Goal: Information Seeking & Learning: Understand process/instructions

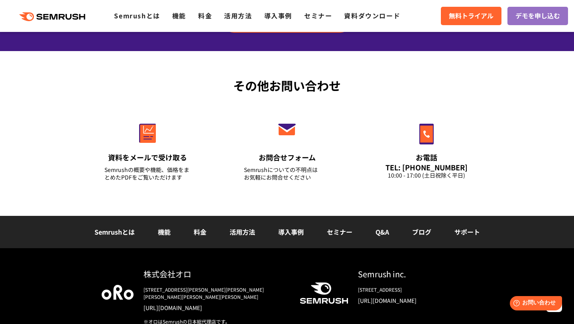
scroll to position [2828, 0]
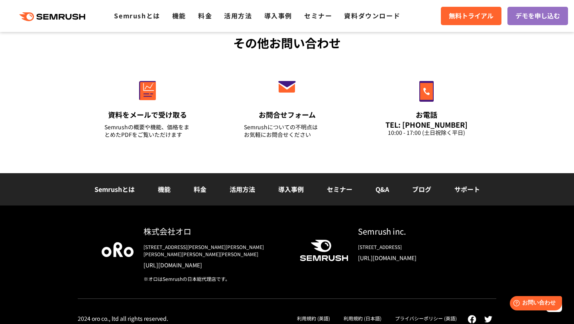
click at [423, 191] on link "ブログ" at bounding box center [421, 189] width 19 height 10
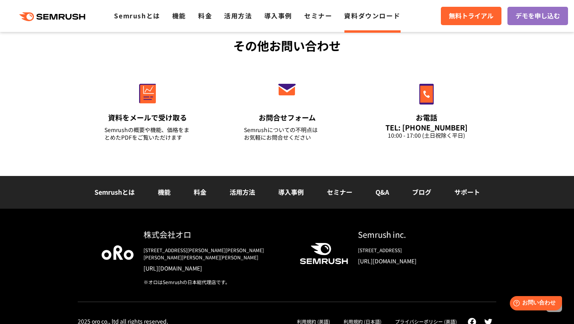
scroll to position [312, 0]
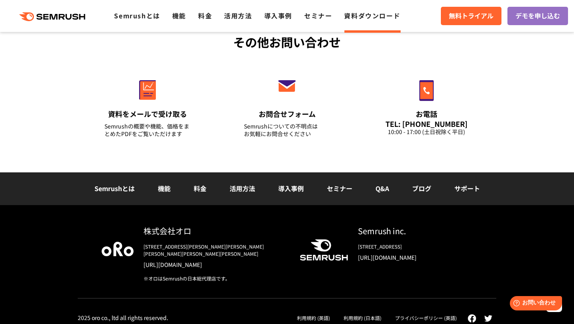
click at [336, 189] on link "セミナー" at bounding box center [340, 188] width 26 height 10
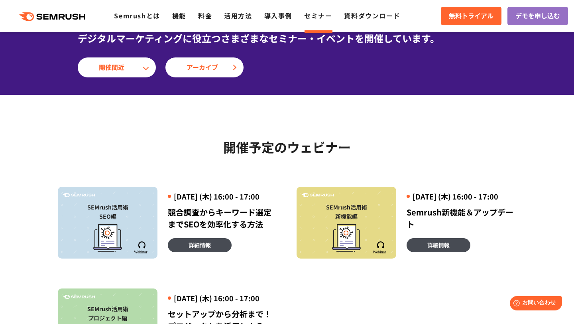
scroll to position [86, 0]
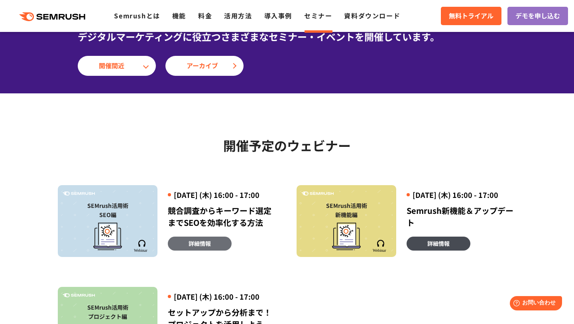
click at [206, 248] on span "詳細情報" at bounding box center [200, 243] width 22 height 9
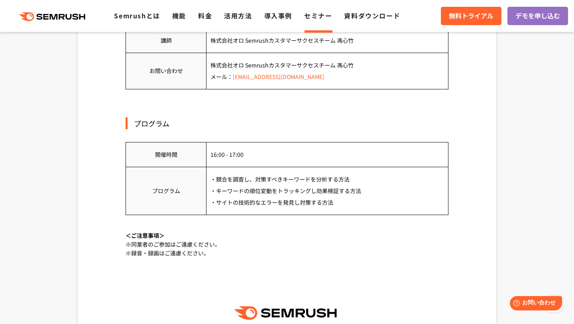
scroll to position [570, 0]
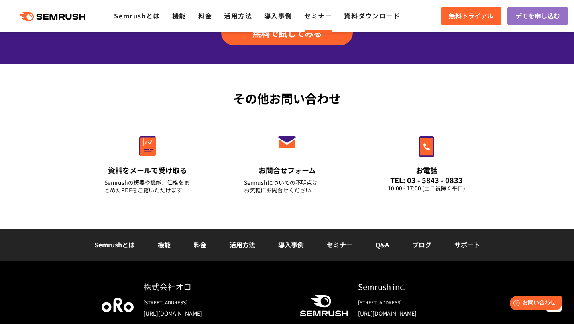
scroll to position [874, 0]
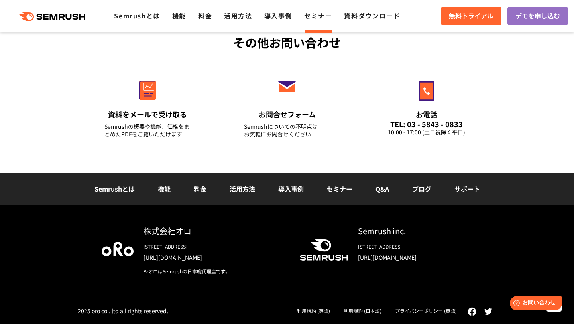
click at [469, 190] on link "サポート" at bounding box center [467, 189] width 26 height 10
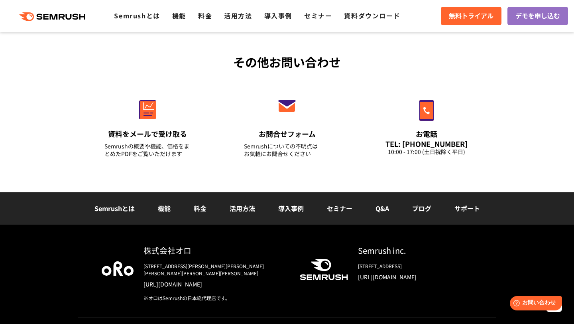
scroll to position [1063, 0]
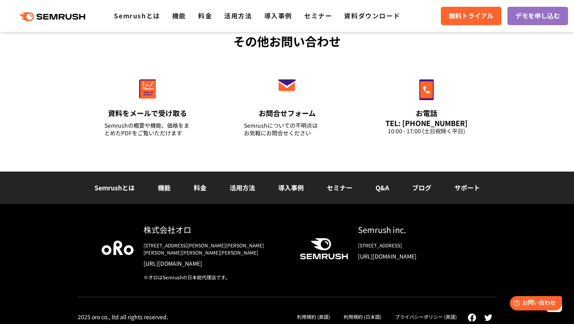
click at [422, 190] on link "ブログ" at bounding box center [421, 188] width 19 height 10
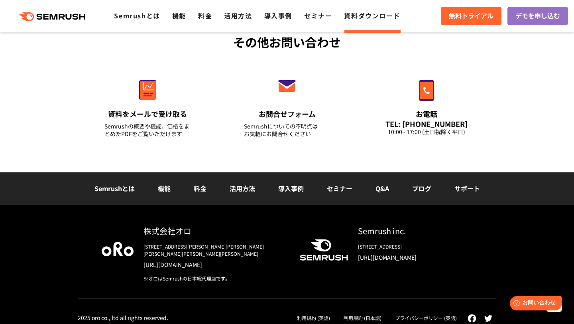
click at [380, 188] on link "Q&A" at bounding box center [382, 188] width 14 height 10
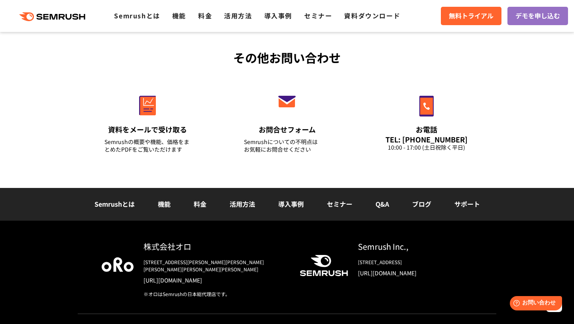
scroll to position [1920, 0]
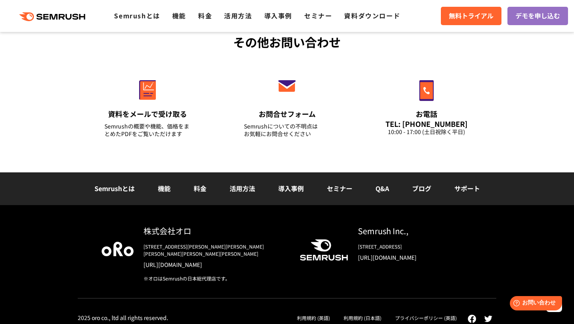
click at [338, 191] on link "セミナー" at bounding box center [340, 188] width 26 height 10
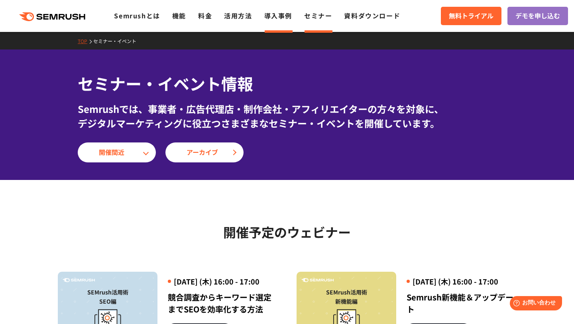
click at [288, 18] on link "導入事例" at bounding box center [278, 16] width 28 height 10
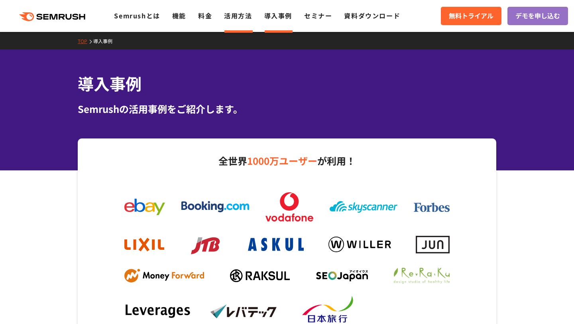
click at [239, 14] on link "活用方法" at bounding box center [238, 16] width 28 height 10
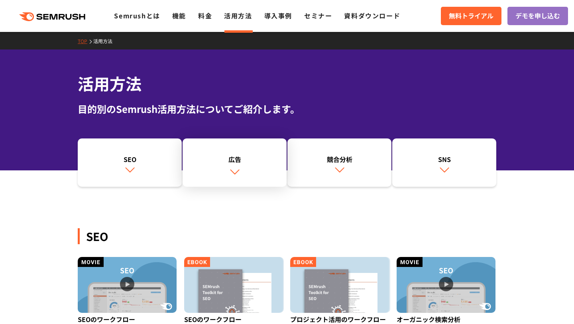
click at [217, 153] on link "広告" at bounding box center [235, 162] width 104 height 49
click at [131, 149] on link "SEO" at bounding box center [130, 162] width 104 height 49
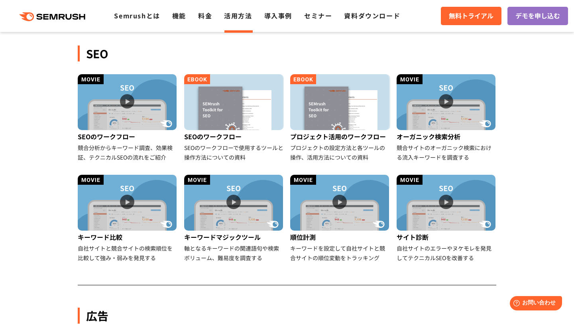
scroll to position [183, 0]
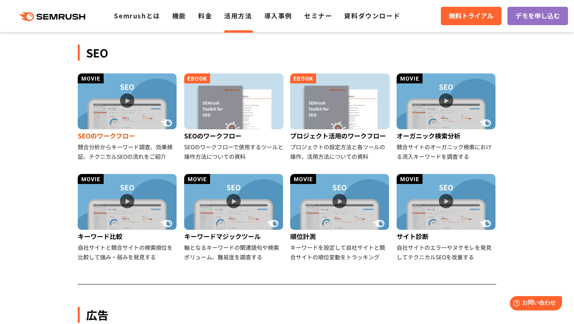
click at [133, 100] on img at bounding box center [127, 101] width 99 height 56
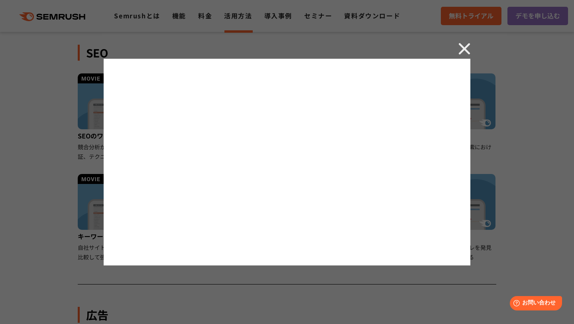
click at [466, 50] on img at bounding box center [464, 49] width 12 height 12
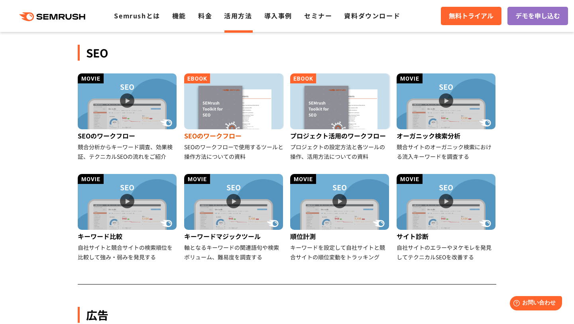
click at [246, 104] on img at bounding box center [233, 101] width 99 height 56
